Goal: Navigation & Orientation: Find specific page/section

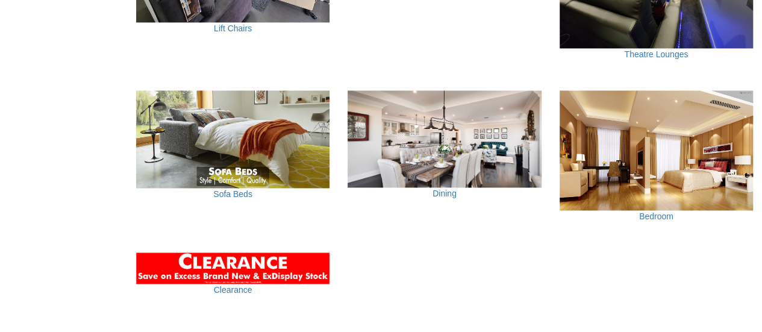
scroll to position [846, 0]
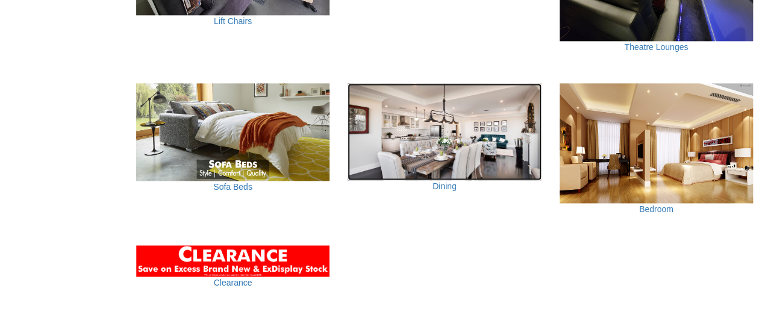
click at [477, 145] on img at bounding box center [443, 131] width 193 height 97
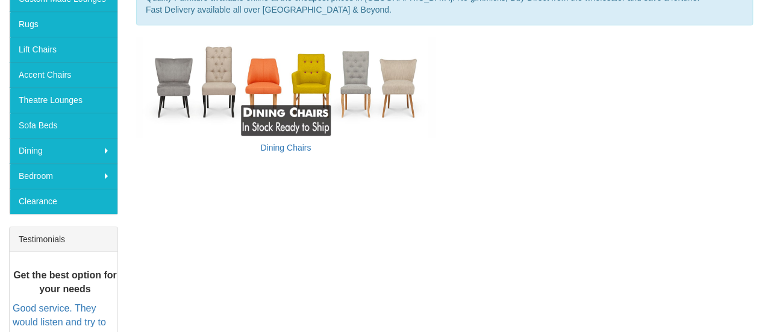
scroll to position [282, 0]
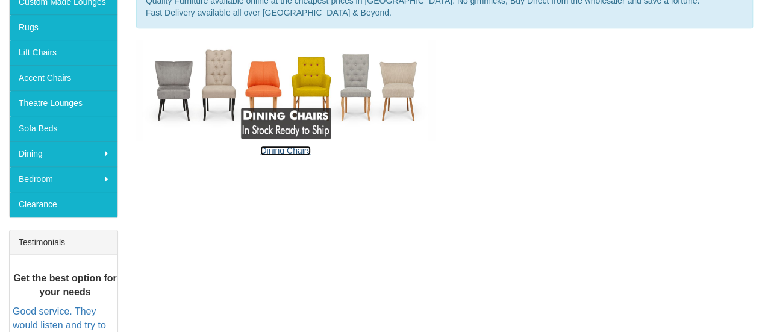
click at [294, 146] on link "Dining Chairs" at bounding box center [285, 151] width 51 height 10
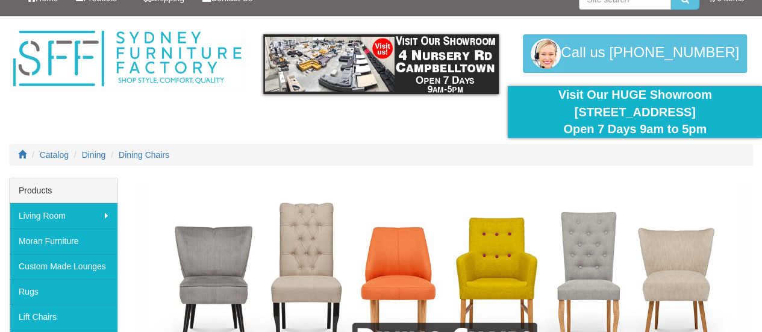
scroll to position [16, 0]
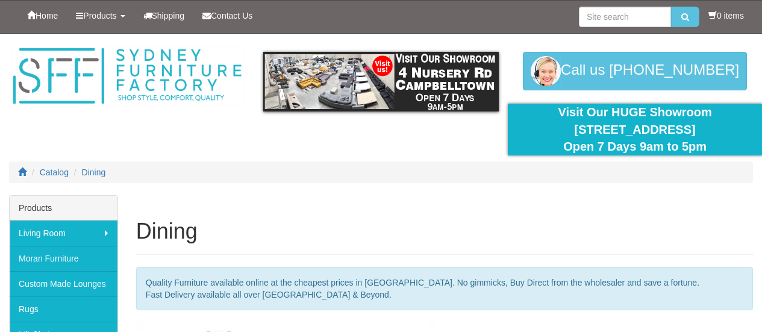
scroll to position [271, 0]
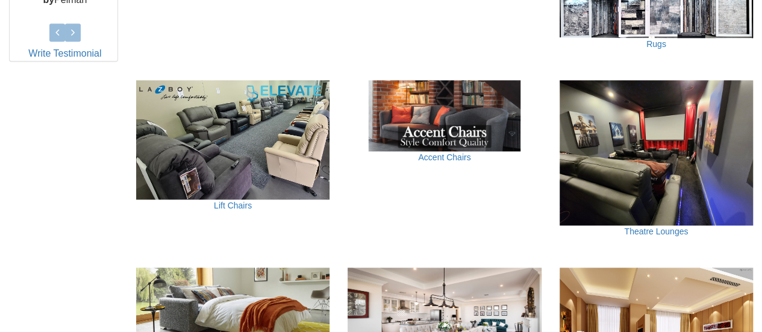
scroll to position [668, 0]
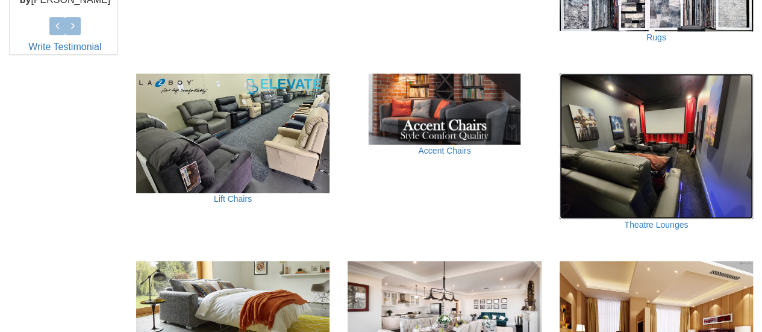
click at [713, 171] on img at bounding box center [655, 145] width 193 height 145
